Goal: Find contact information: Find contact information

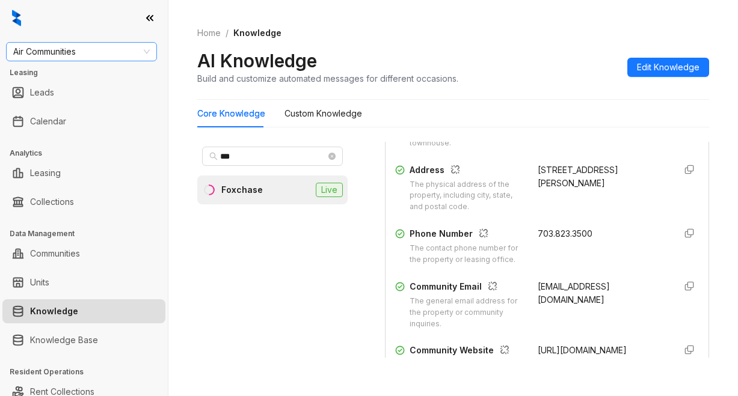
click at [91, 57] on span "Air Communities" at bounding box center [81, 52] width 136 height 18
type input "********"
click at [47, 71] on div "Magnolia Capital" at bounding box center [82, 75] width 132 height 13
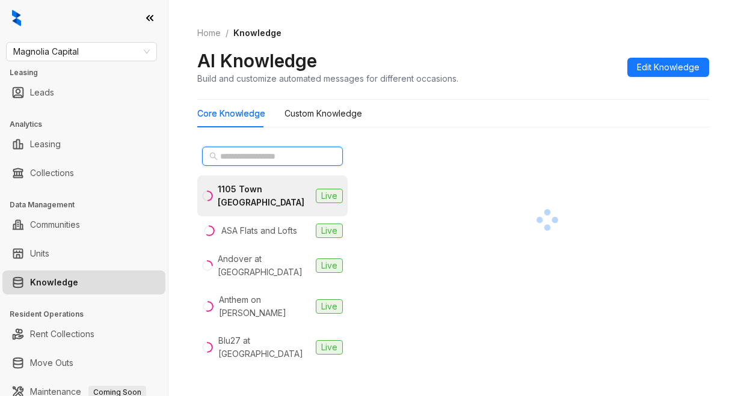
click at [254, 151] on input "text" at bounding box center [273, 156] width 106 height 13
type input "*"
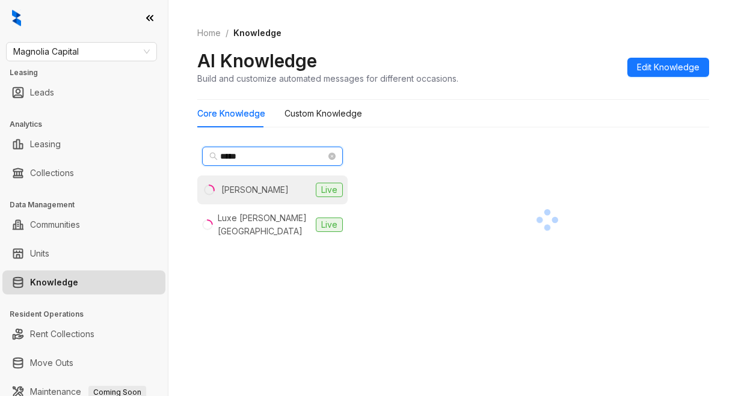
type input "*****"
click at [236, 197] on li "Logan Live" at bounding box center [272, 190] width 150 height 29
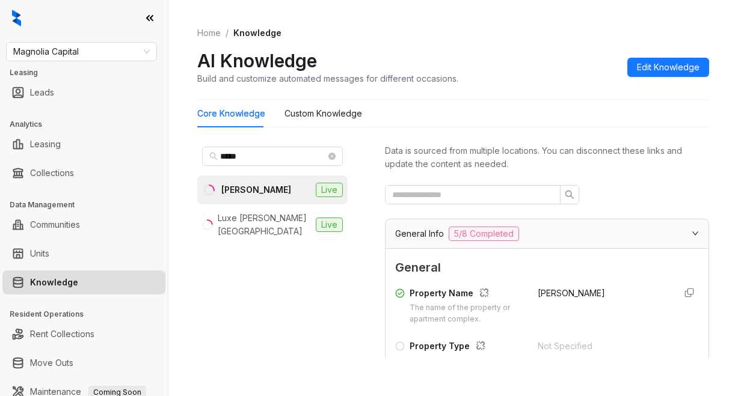
click at [521, 58] on div "AI Knowledge Build and customize automated messages for different occasions. Ed…" at bounding box center [453, 66] width 512 height 35
click at [502, 100] on div "Core Knowledge Custom Knowledge" at bounding box center [453, 114] width 512 height 28
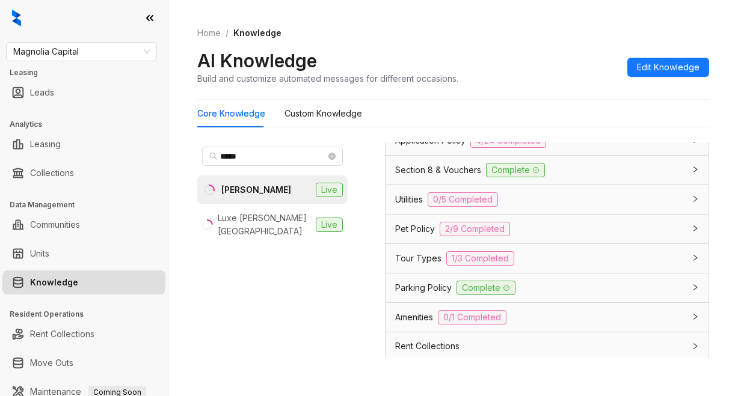
scroll to position [1022, 0]
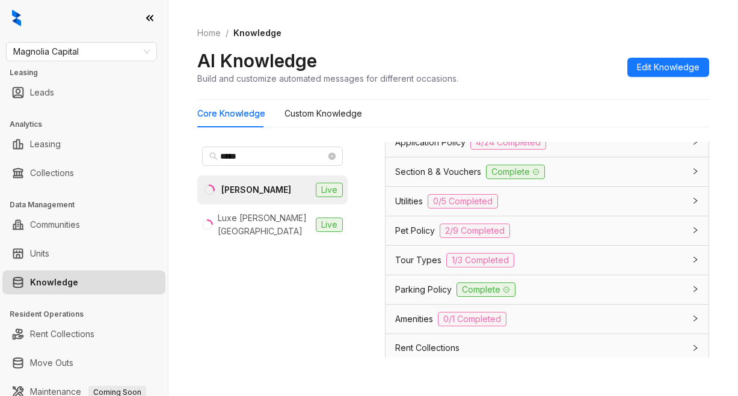
click at [391, 157] on div "Application Policy 4/24 Completed" at bounding box center [546, 142] width 323 height 29
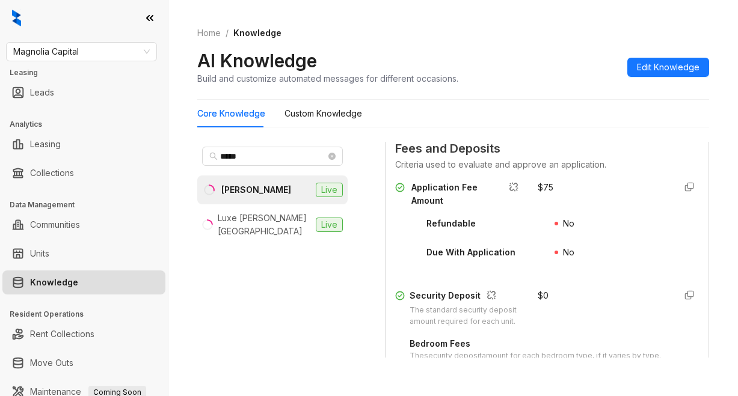
scroll to position [1563, 0]
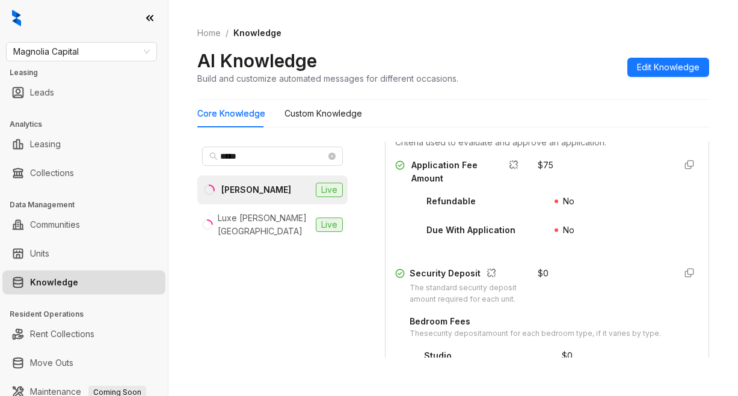
click at [549, 35] on ol "Home / Knowledge" at bounding box center [453, 32] width 512 height 13
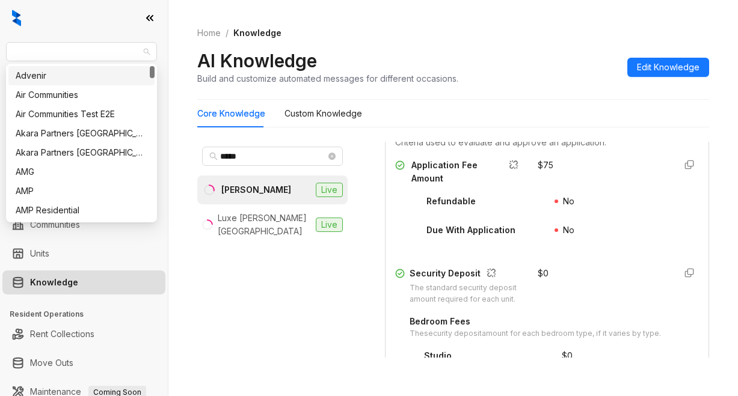
drag, startPoint x: 94, startPoint y: 49, endPoint x: -6, endPoint y: 54, distance: 99.9
click at [0, 54] on html "Magnolia Capital Leasing Leads Analytics Leasing Collections Data Management Co…" at bounding box center [369, 198] width 738 height 396
drag, startPoint x: 254, startPoint y: 353, endPoint x: 243, endPoint y: 329, distance: 26.4
click at [248, 338] on div "***** Logan Live Luxe Logan Square Live" at bounding box center [272, 250] width 150 height 216
drag, startPoint x: 88, startPoint y: 46, endPoint x: 15, endPoint y: 44, distance: 73.3
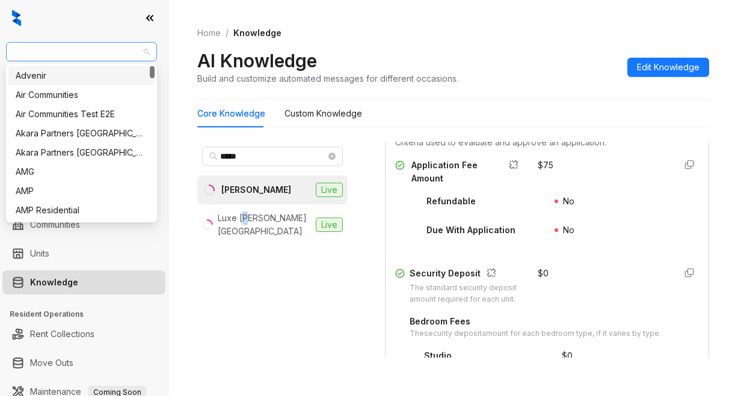
click at [15, 44] on span "Magnolia Capital" at bounding box center [81, 52] width 136 height 18
click at [43, 91] on div "Air Communities" at bounding box center [82, 94] width 132 height 13
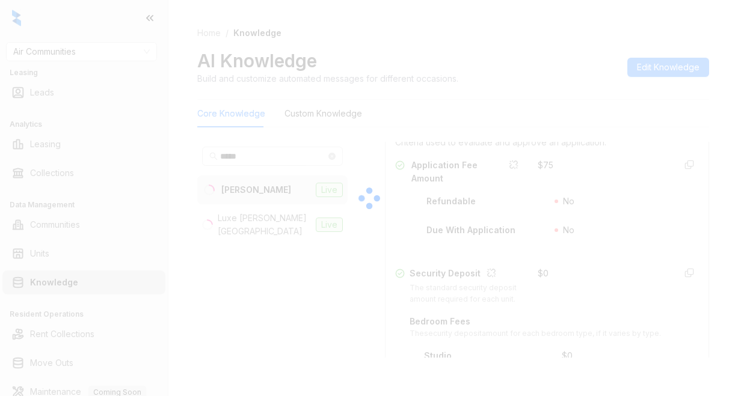
click at [453, 50] on div at bounding box center [369, 198] width 738 height 396
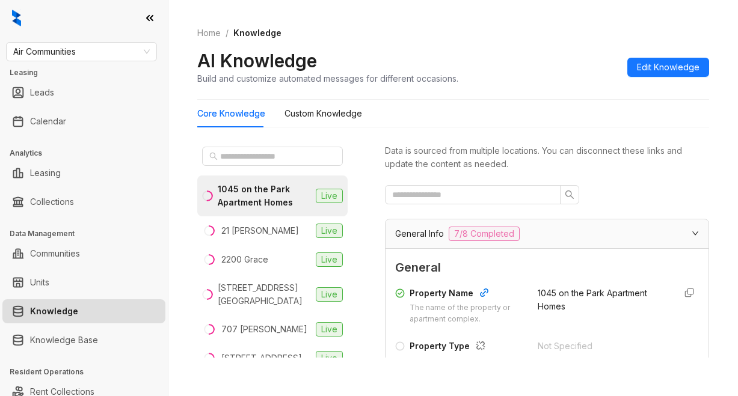
click at [567, 73] on div "AI Knowledge Build and customize automated messages for different occasions. Ed…" at bounding box center [453, 66] width 512 height 35
click at [47, 314] on link "Knowledge" at bounding box center [54, 311] width 48 height 24
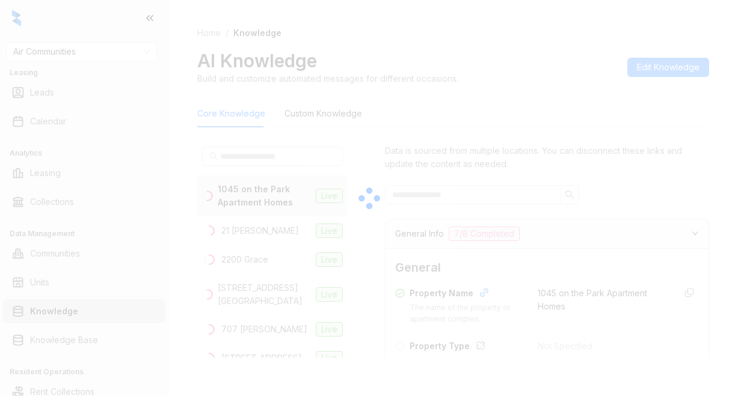
click at [57, 49] on div at bounding box center [369, 198] width 738 height 396
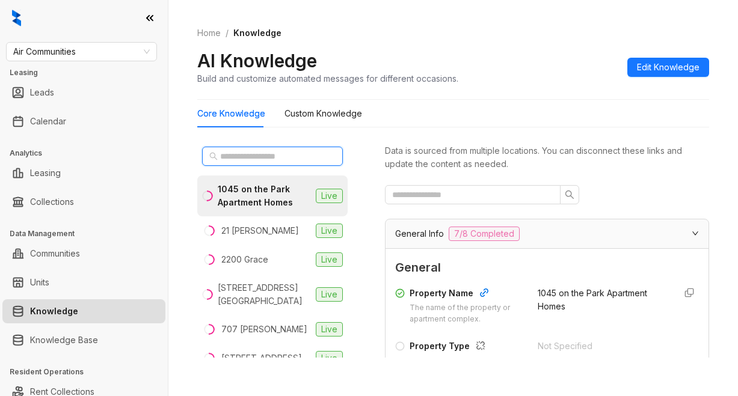
click at [249, 160] on input "text" at bounding box center [273, 156] width 106 height 13
click at [507, 33] on ol "Home / Knowledge" at bounding box center [453, 32] width 512 height 13
click at [239, 155] on input "text" at bounding box center [273, 156] width 106 height 13
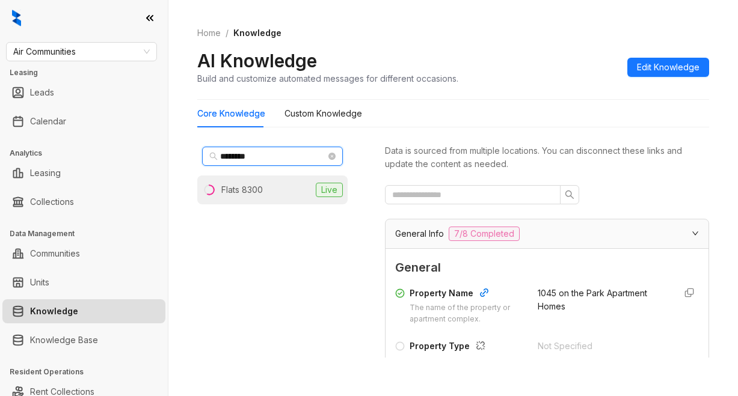
type input "********"
click at [236, 194] on div "Flats 8300" at bounding box center [241, 189] width 41 height 13
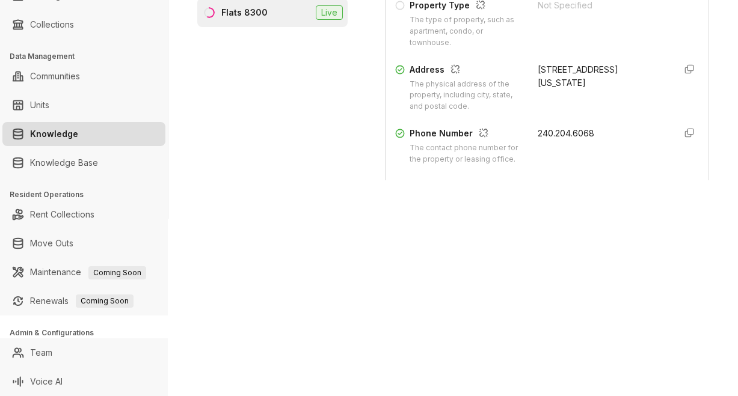
scroll to position [180, 0]
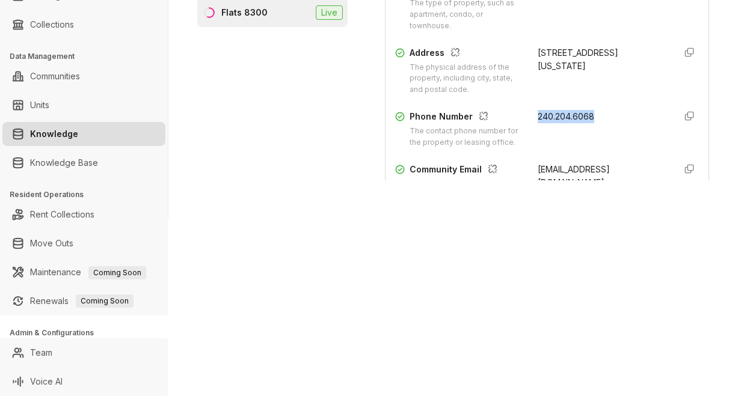
drag, startPoint x: 519, startPoint y: 117, endPoint x: 596, endPoint y: 113, distance: 77.6
click at [596, 113] on div "Phone Number The contact phone number for the property or leasing office. 240.2…" at bounding box center [547, 129] width 304 height 38
copy span "240.204.6068"
drag, startPoint x: 551, startPoint y: 260, endPoint x: 631, endPoint y: 244, distance: 81.6
click at [588, 252] on div "Air Communities Leasing Leads Calendar Analytics Leasing Collections Data Manag…" at bounding box center [369, 198] width 738 height 396
